Goal: Information Seeking & Learning: Check status

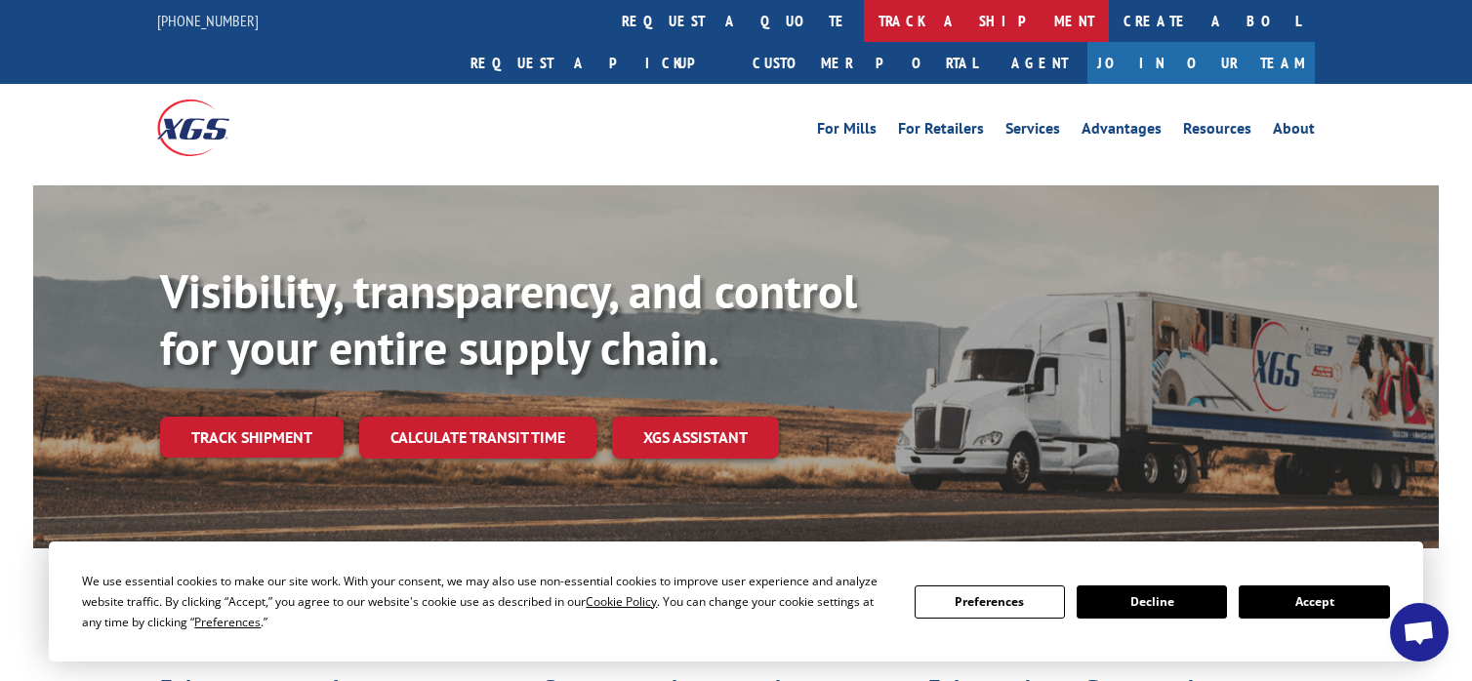
click at [864, 22] on link "track a shipment" at bounding box center [986, 21] width 245 height 42
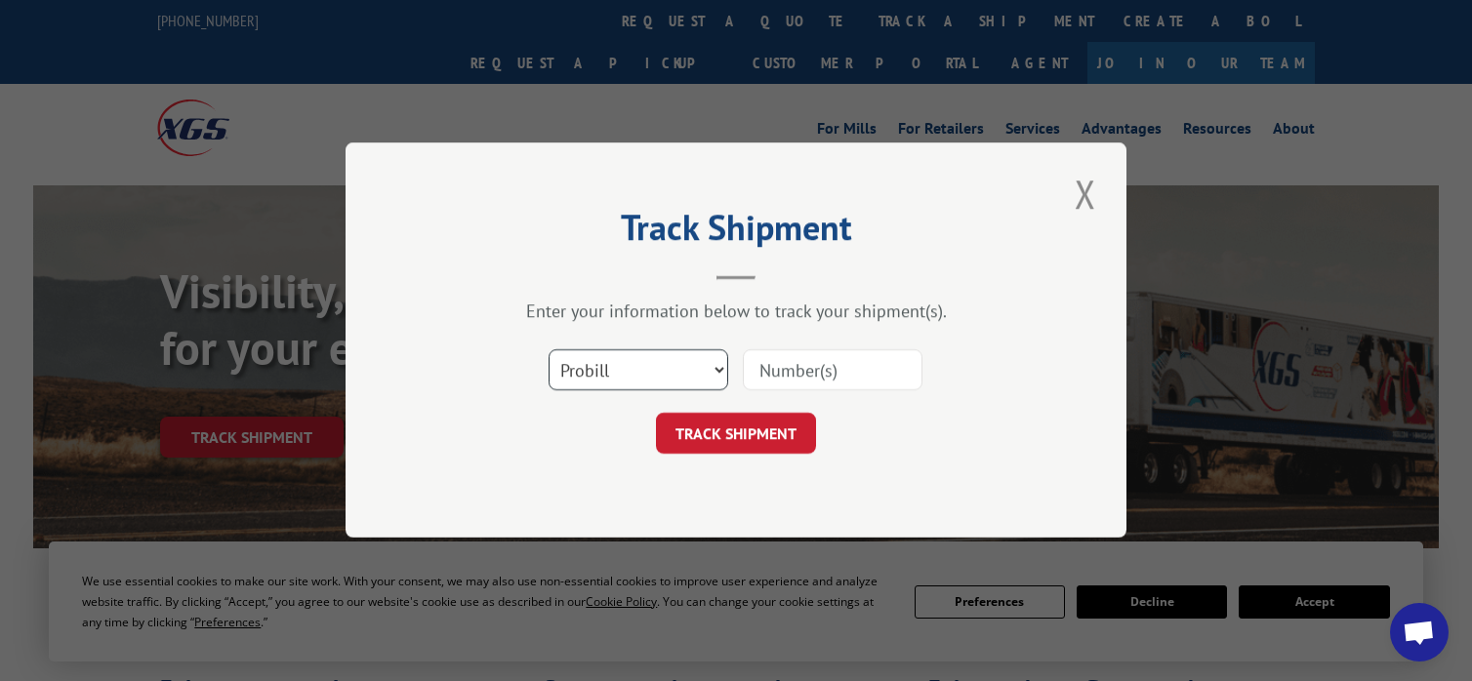
click at [722, 368] on select "Select category... Probill BOL PO" at bounding box center [639, 370] width 180 height 41
select select "bol"
click at [549, 350] on select "Select category... Probill BOL PO" at bounding box center [639, 370] width 180 height 41
click at [853, 364] on input at bounding box center [833, 370] width 180 height 41
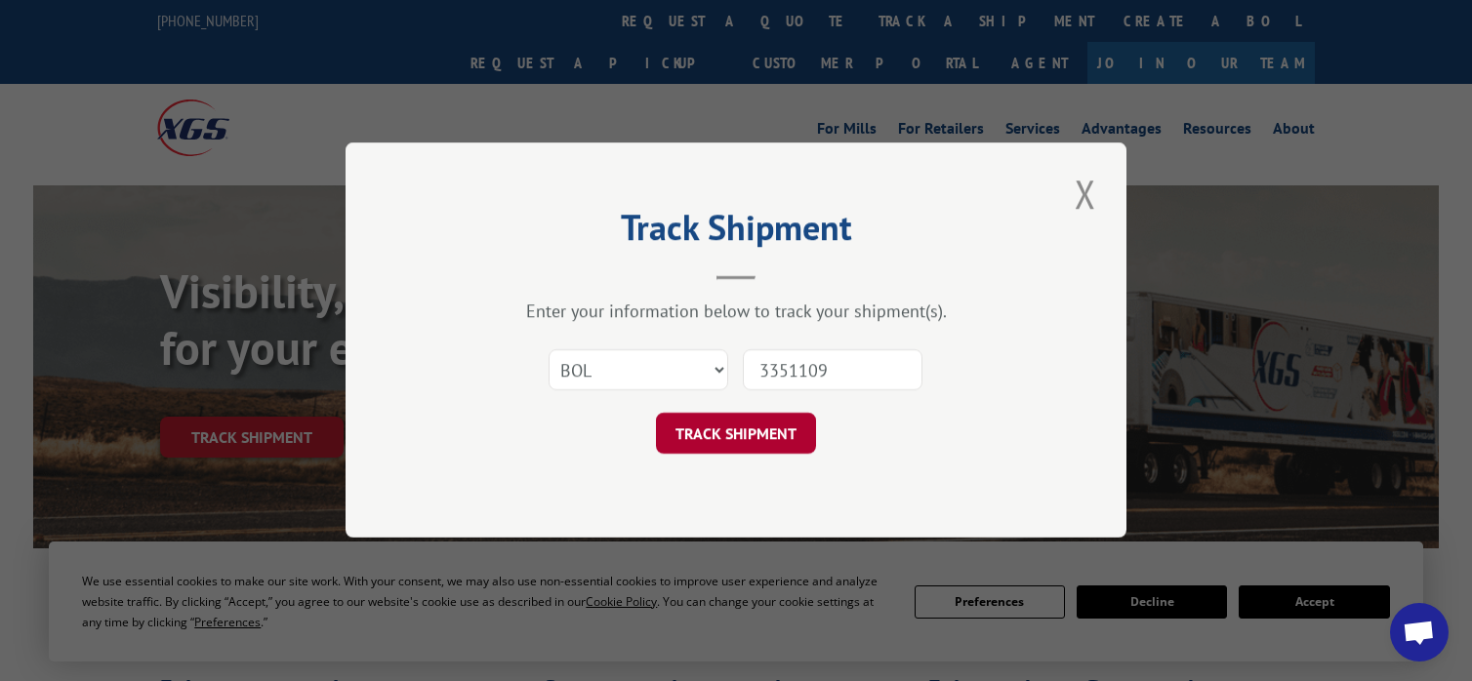
type input "3351109"
click at [755, 430] on button "TRACK SHIPMENT" at bounding box center [736, 434] width 160 height 41
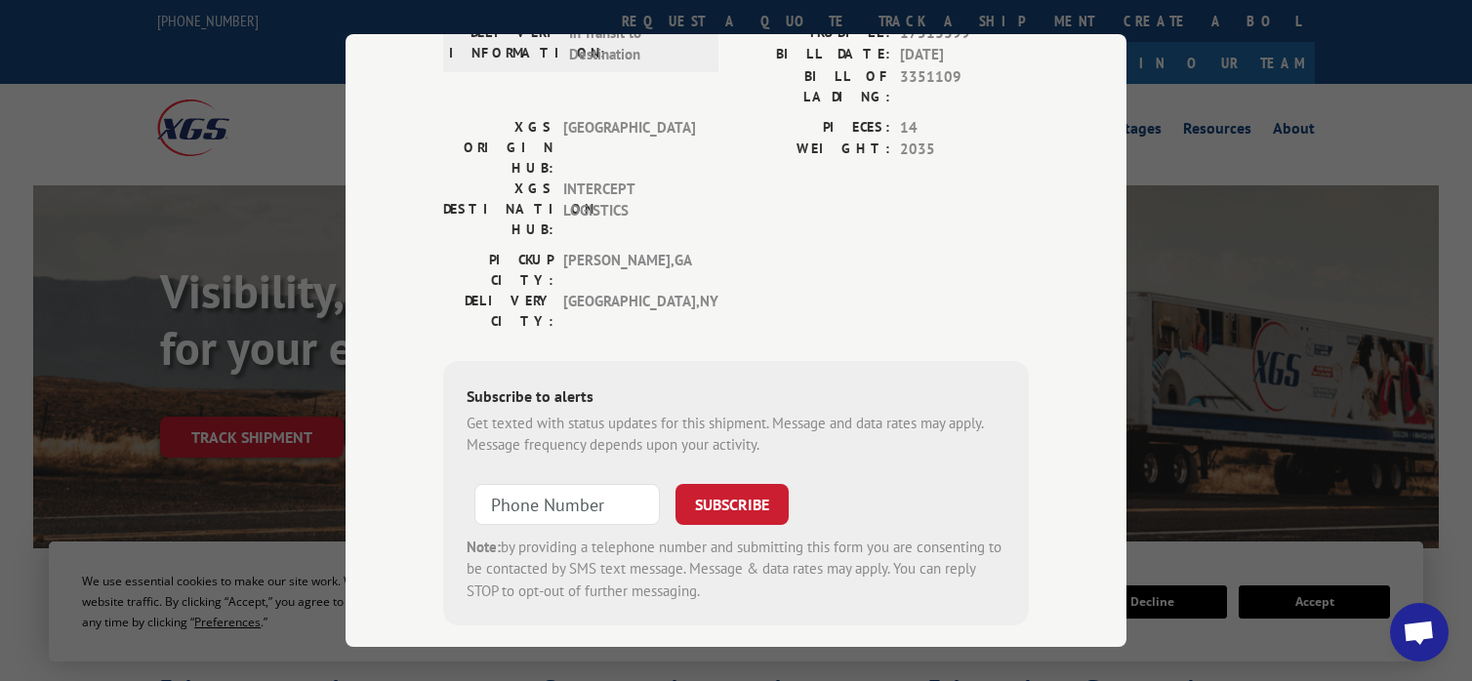
scroll to position [34, 0]
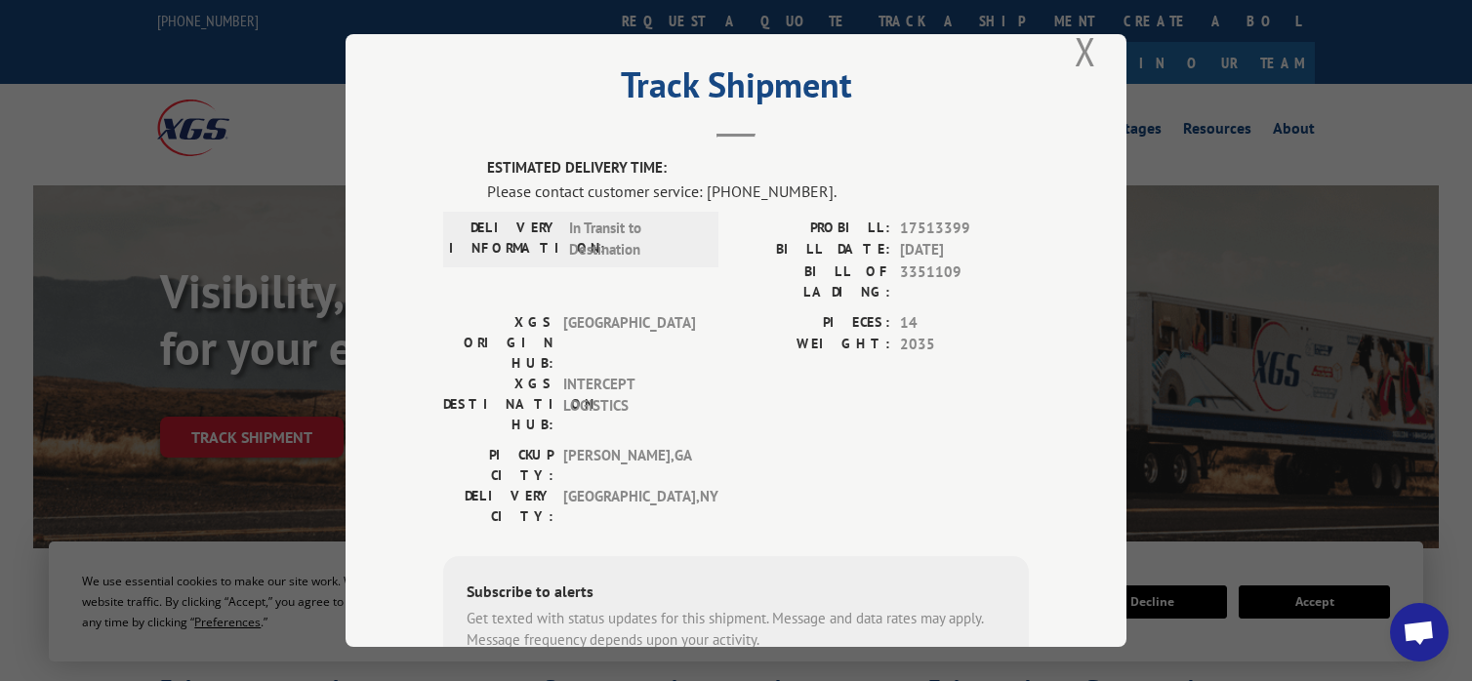
drag, startPoint x: 845, startPoint y: 393, endPoint x: 1400, endPoint y: 206, distance: 586.3
click at [1400, 206] on div "Track Shipment ESTIMATED DELIVERY TIME: Please contact customer service: [PHONE…" at bounding box center [736, 340] width 1472 height 681
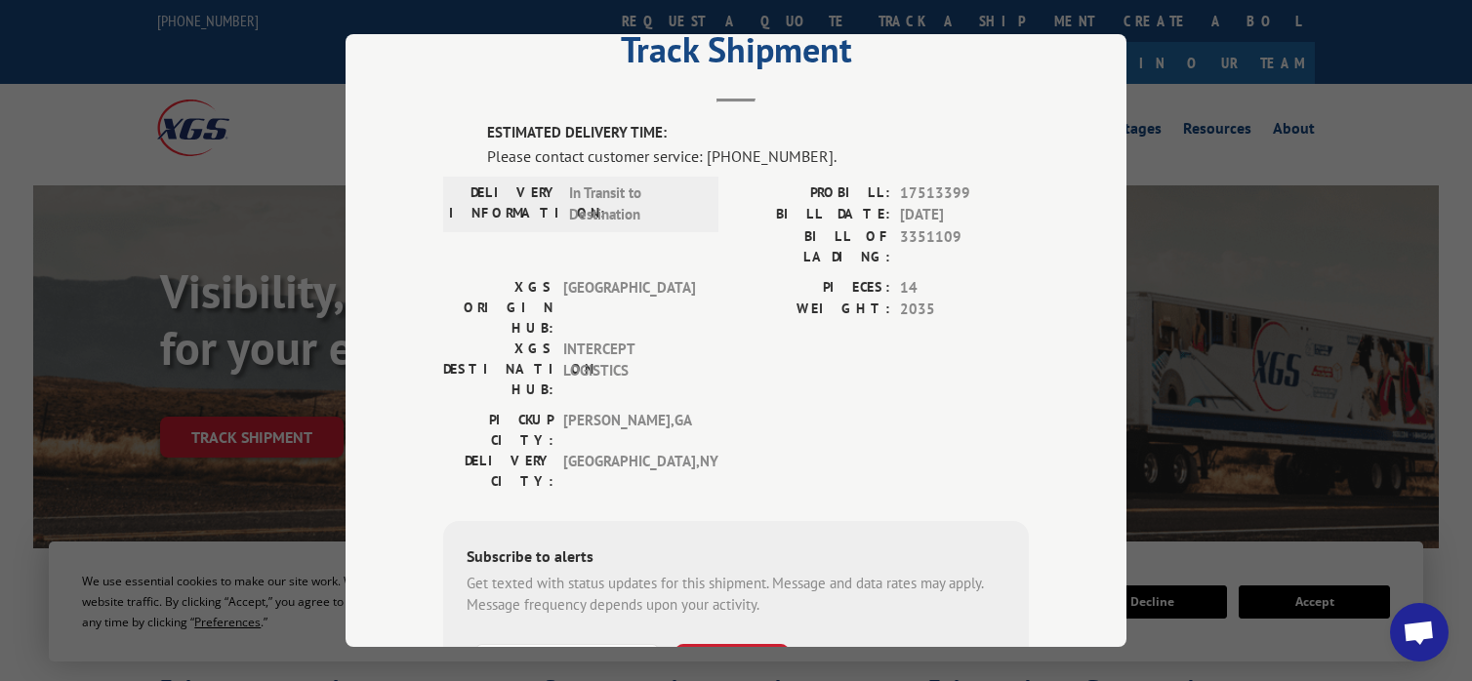
scroll to position [0, 0]
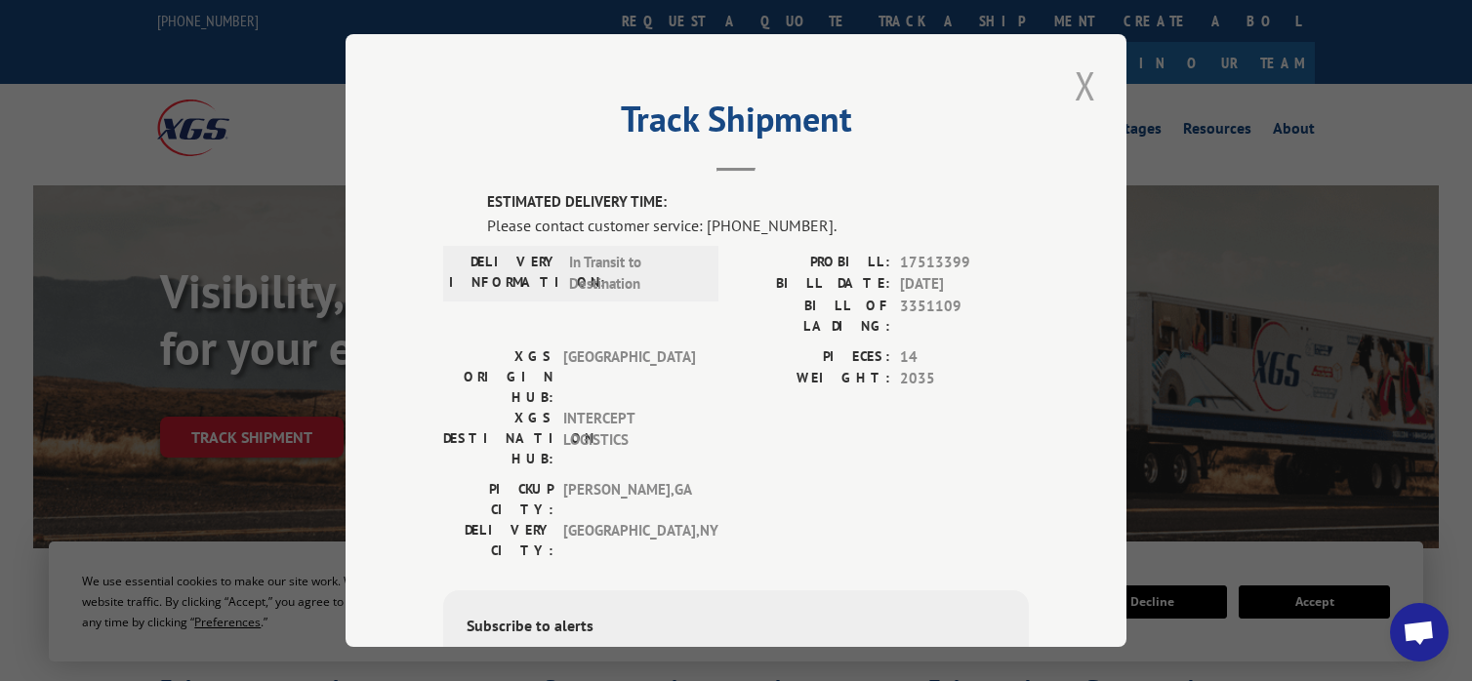
click at [1080, 93] on button "Close modal" at bounding box center [1085, 86] width 33 height 54
